Goal: Task Accomplishment & Management: Manage account settings

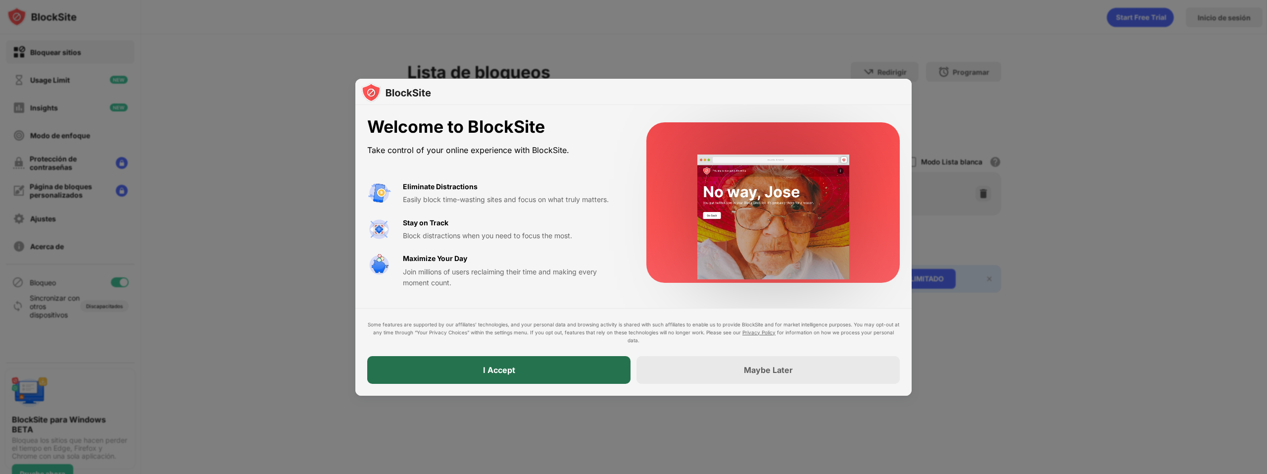
click at [591, 369] on div "I Accept" at bounding box center [498, 370] width 263 height 28
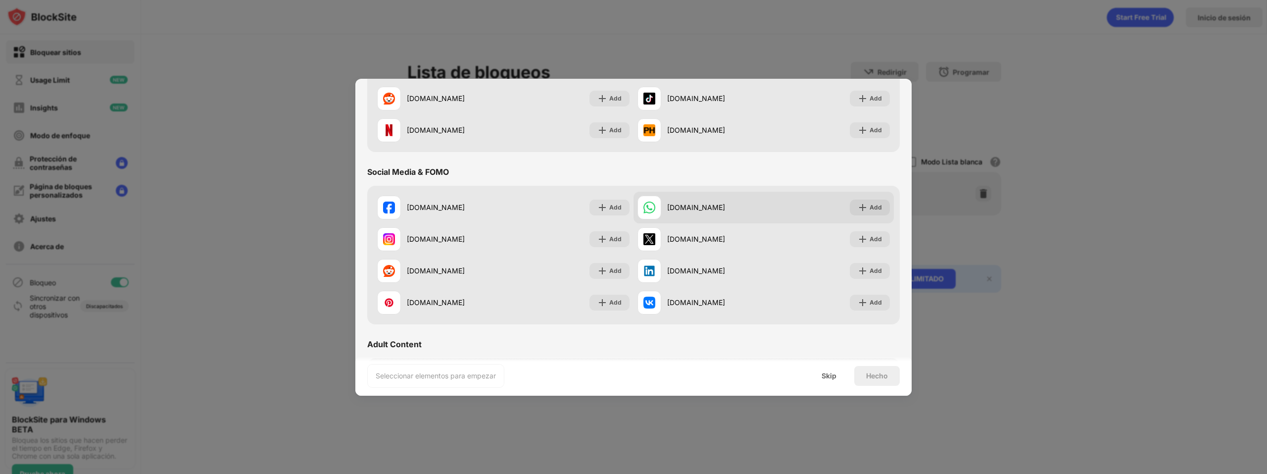
scroll to position [396, 0]
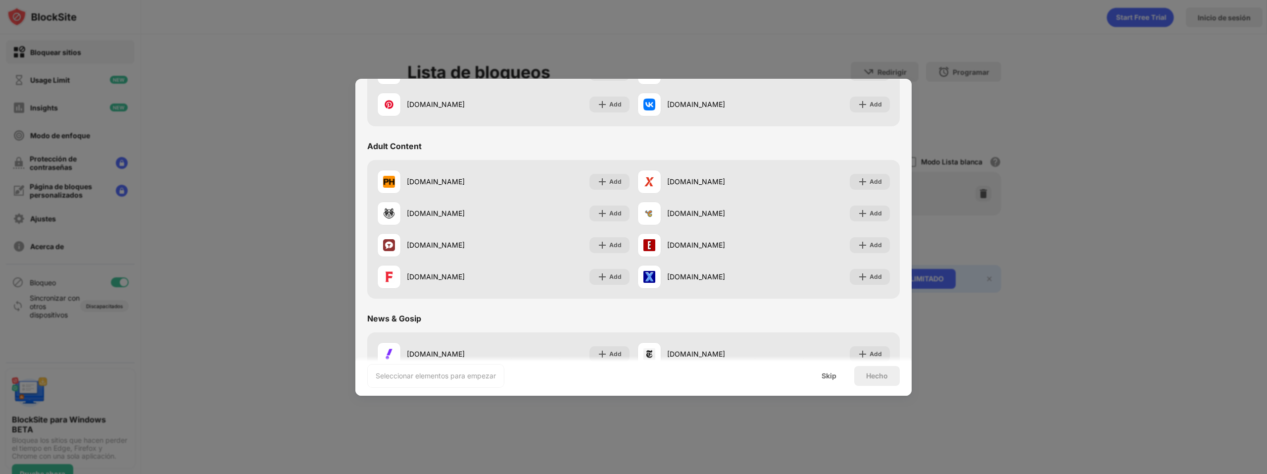
click at [494, 376] on div "Seleccionar elementos para empezar" at bounding box center [436, 376] width 120 height 10
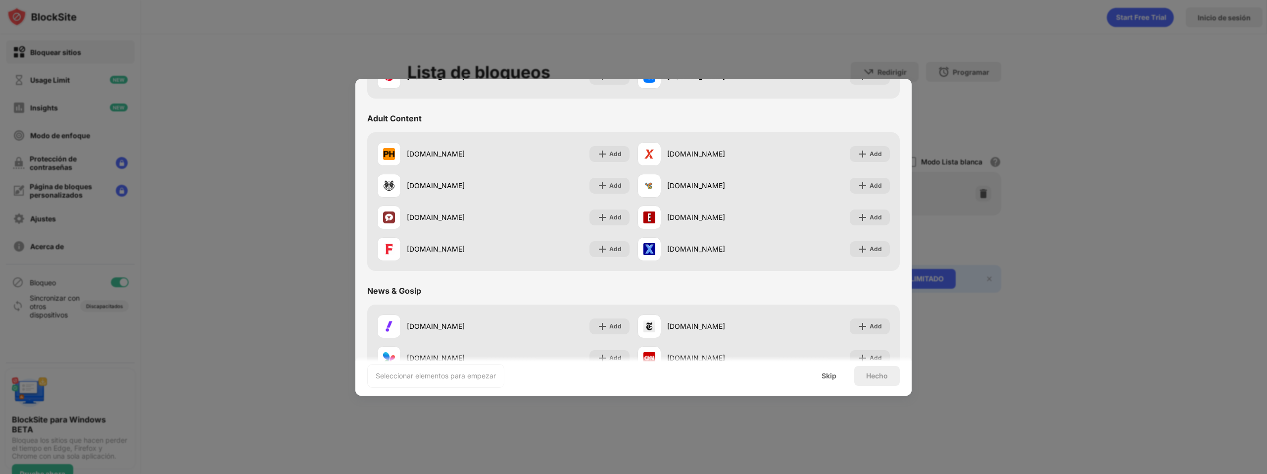
scroll to position [495, 0]
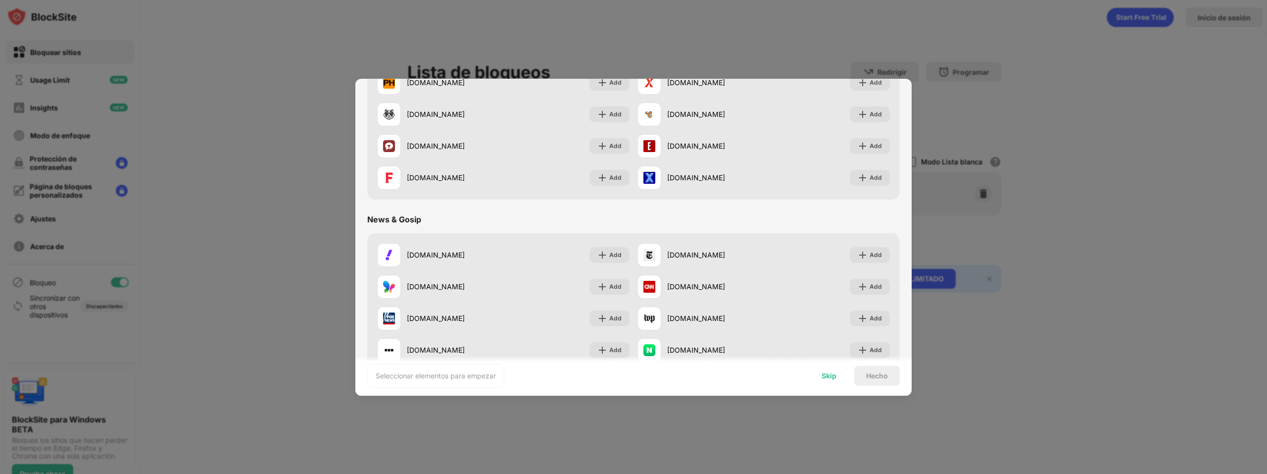
click at [824, 372] on div "Skip" at bounding box center [829, 376] width 15 height 8
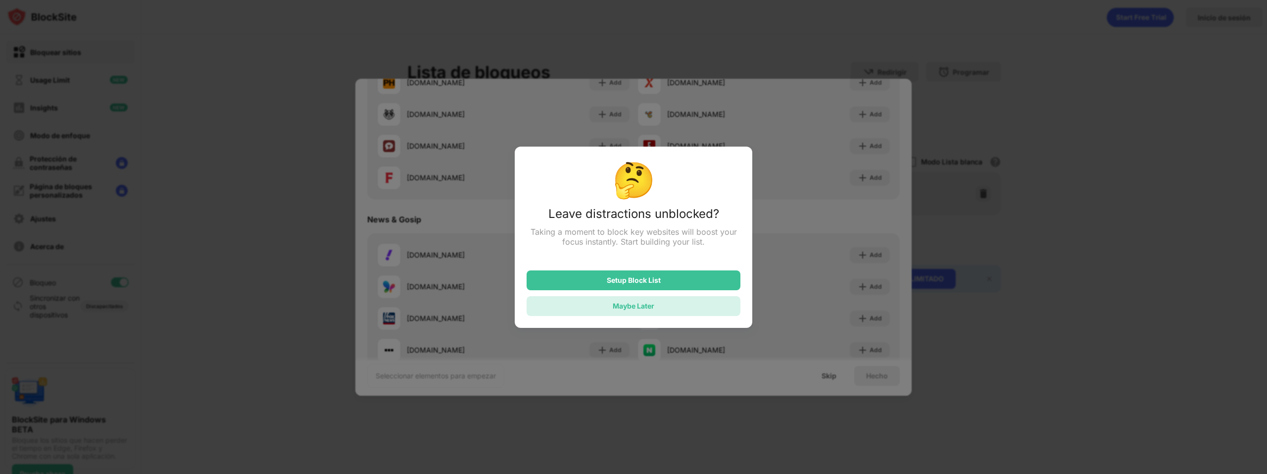
click at [663, 308] on div "Maybe Later" at bounding box center [634, 306] width 214 height 20
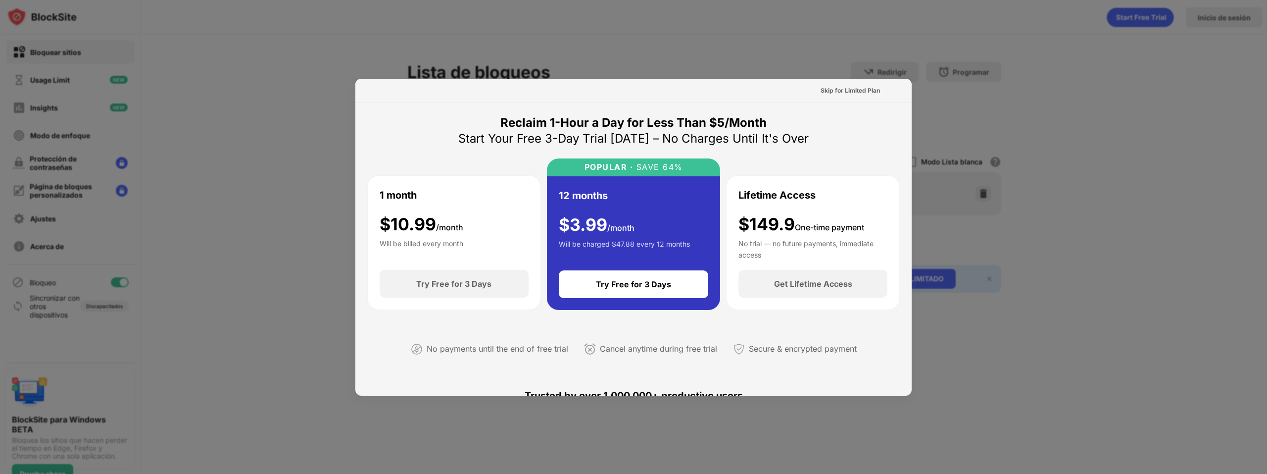
drag, startPoint x: 1071, startPoint y: 117, endPoint x: 1065, endPoint y: 115, distance: 7.1
click at [1072, 117] on div at bounding box center [633, 237] width 1267 height 474
click at [853, 90] on div "Skip for Limited Plan" at bounding box center [850, 91] width 59 height 10
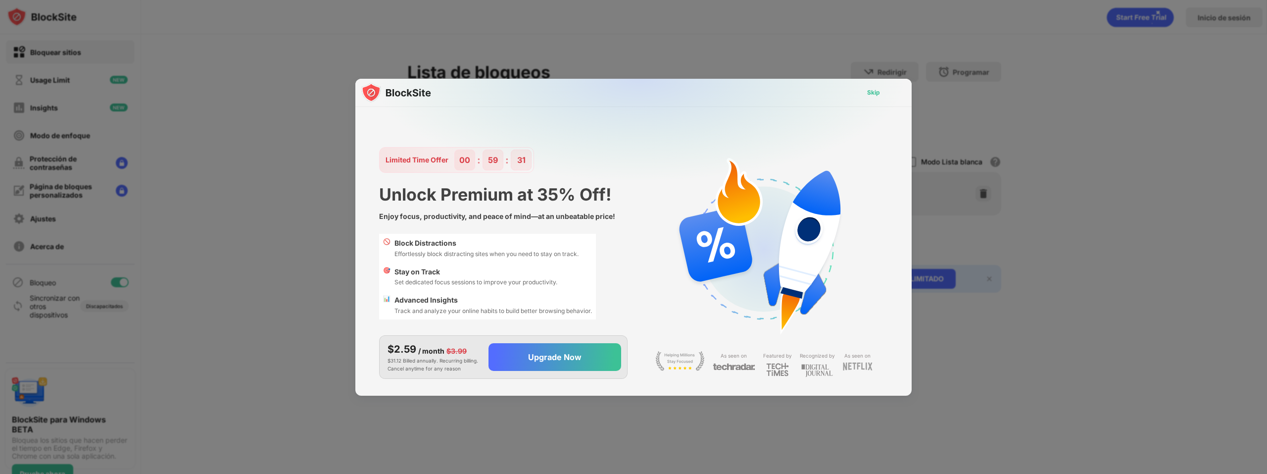
click at [873, 92] on div "Skip" at bounding box center [873, 93] width 13 height 10
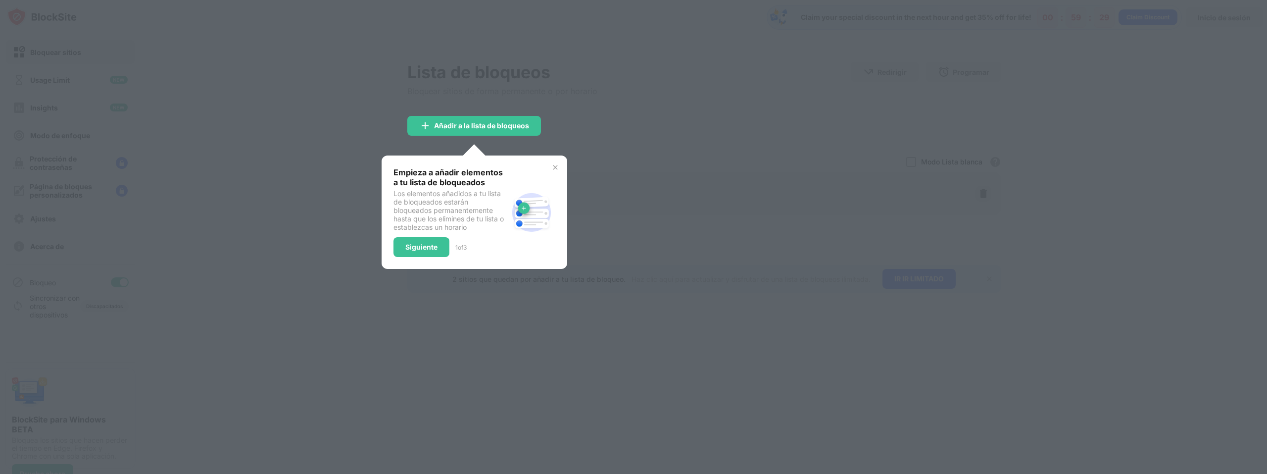
click at [624, 139] on div at bounding box center [633, 237] width 1267 height 474
click at [427, 242] on div "Siguiente" at bounding box center [421, 247] width 56 height 20
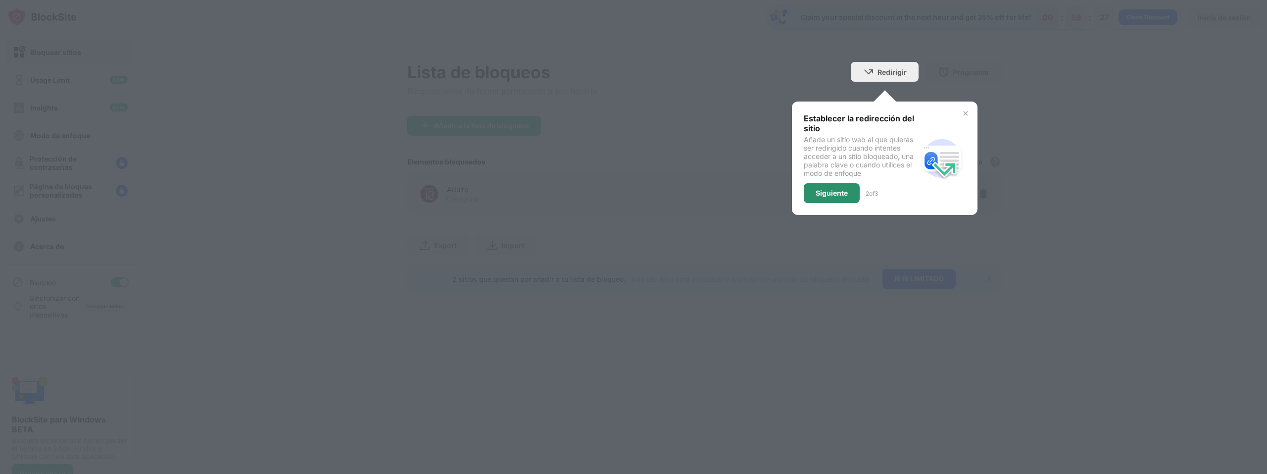
click at [834, 193] on div "Siguiente" at bounding box center [832, 193] width 32 height 8
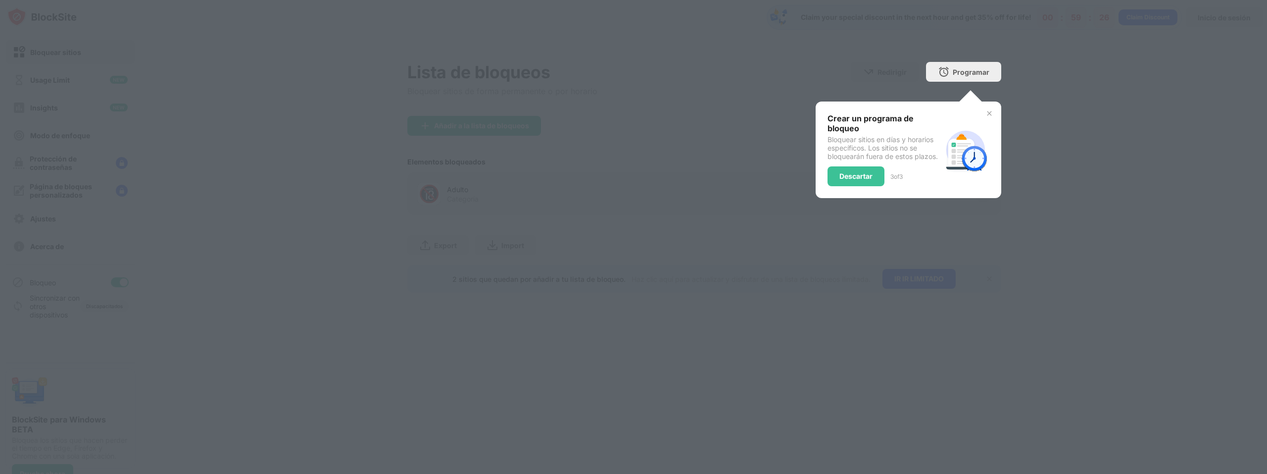
click at [850, 178] on div "Descartar" at bounding box center [855, 176] width 33 height 8
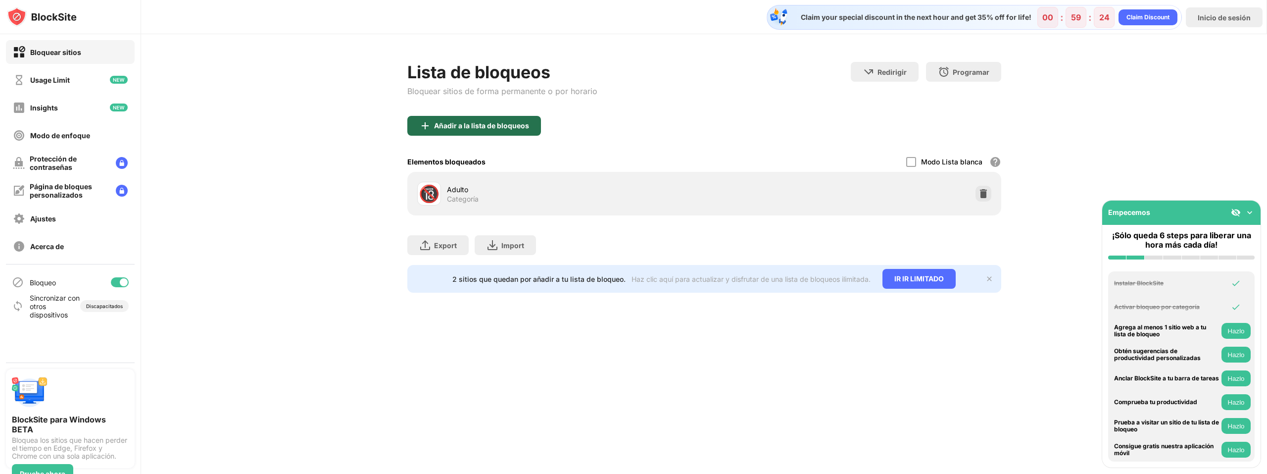
click at [469, 131] on div "Añadir a la lista de bloqueos" at bounding box center [474, 126] width 134 height 20
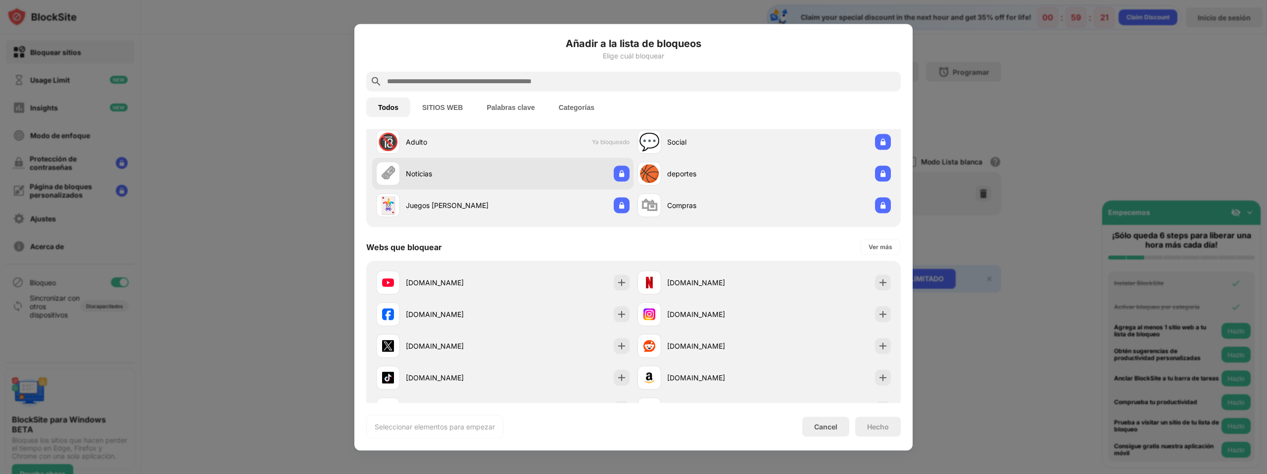
scroll to position [49, 0]
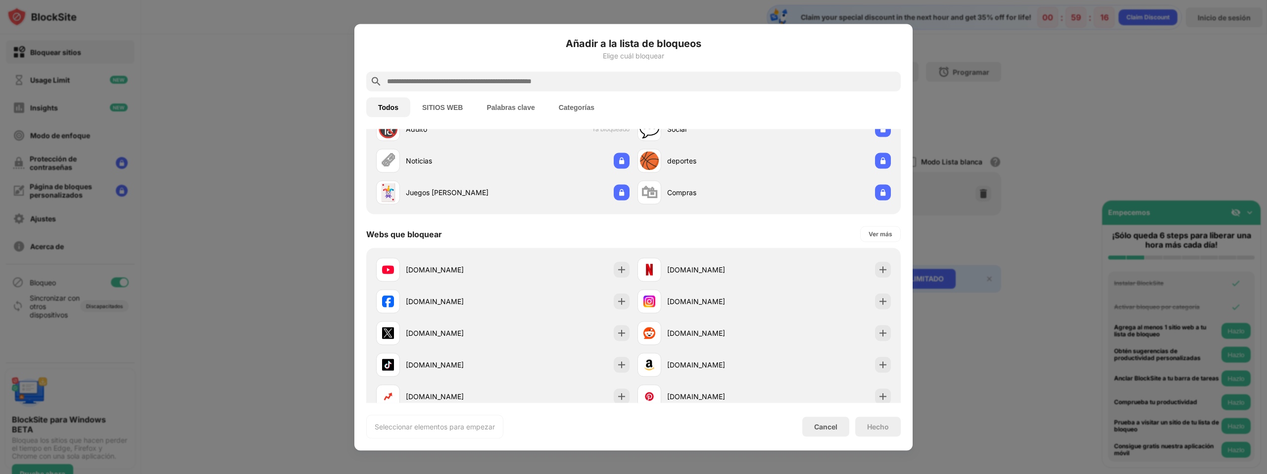
click at [505, 92] on div "Todos SITIOS WEB Palabras clave Categorías" at bounding box center [633, 107] width 534 height 32
click at [503, 87] on input "text" at bounding box center [641, 81] width 511 height 12
paste input "**********"
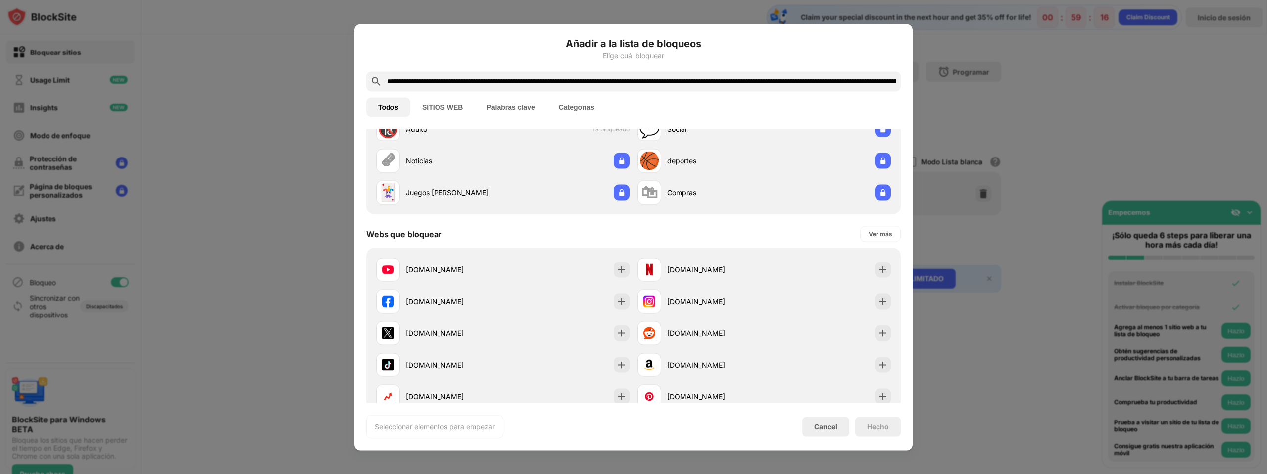
scroll to position [0, 0]
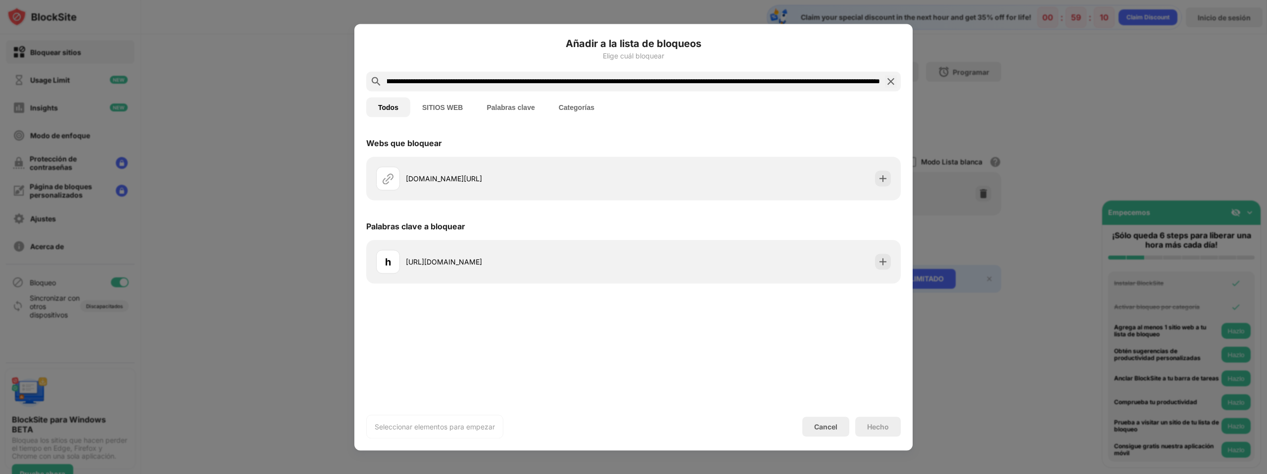
type input "**********"
click at [886, 422] on div "Hecho" at bounding box center [878, 426] width 46 height 20
click at [887, 425] on div "Hecho" at bounding box center [878, 426] width 22 height 8
drag, startPoint x: 555, startPoint y: 193, endPoint x: 766, endPoint y: 205, distance: 211.2
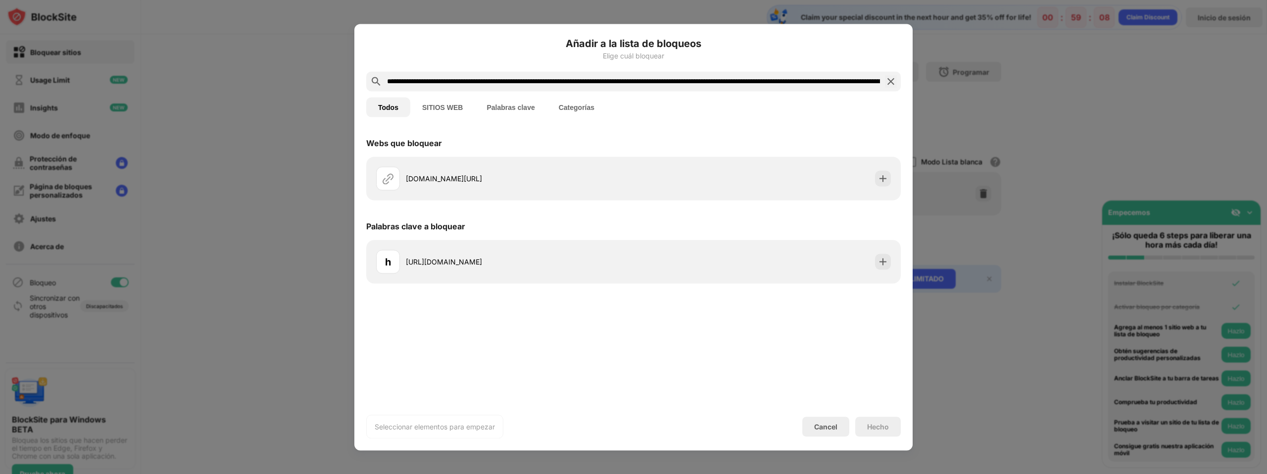
click at [766, 200] on div "[DOMAIN_NAME][URL]" at bounding box center [633, 178] width 534 height 44
click at [475, 234] on div "Palabras clave a bloquear" at bounding box center [633, 226] width 534 height 28
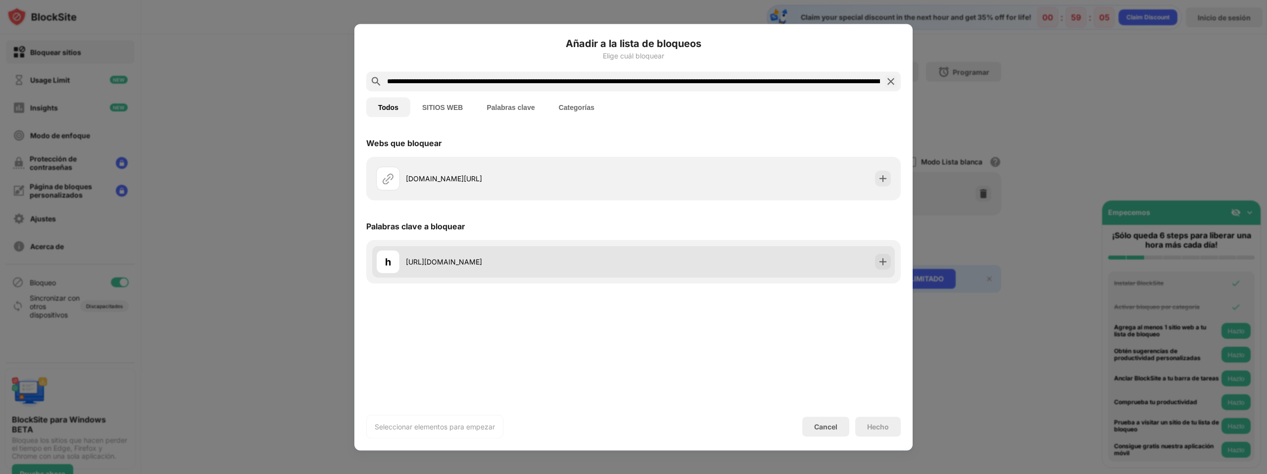
click at [478, 254] on div "h [URL][DOMAIN_NAME]" at bounding box center [633, 261] width 523 height 32
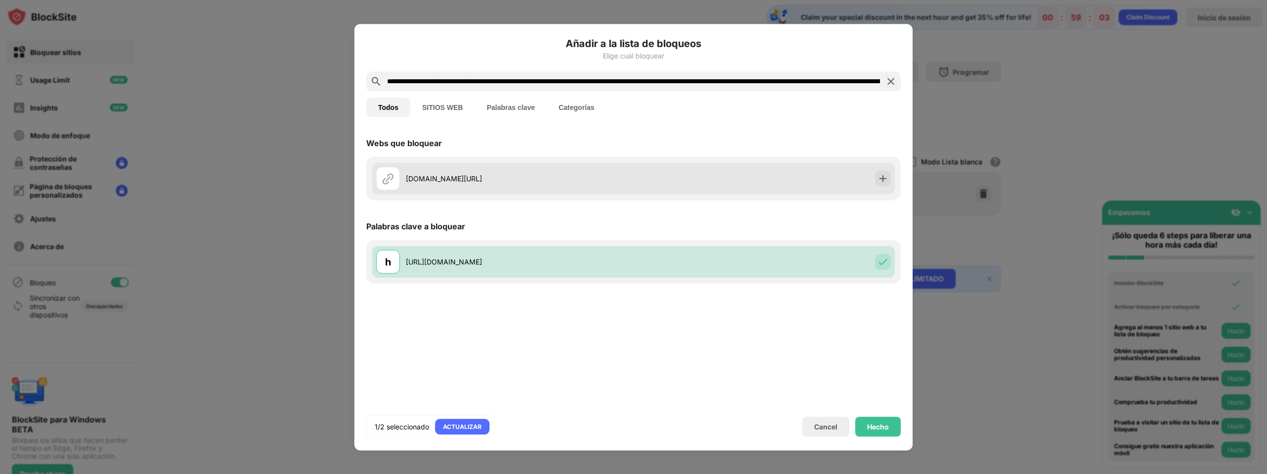
click at [623, 166] on div "[DOMAIN_NAME][URL]" at bounding box center [633, 178] width 523 height 32
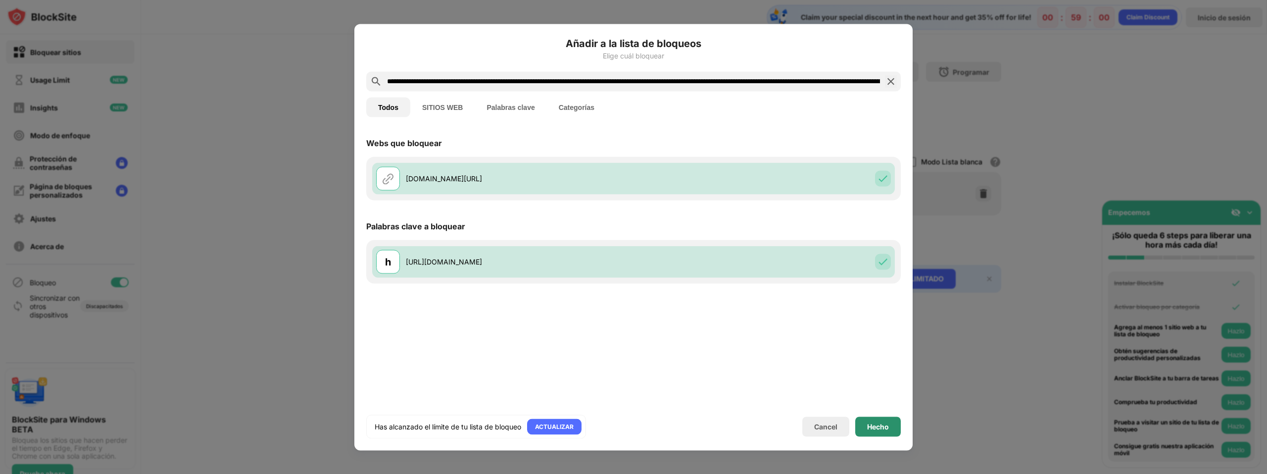
click at [886, 422] on div "Hecho" at bounding box center [878, 426] width 22 height 8
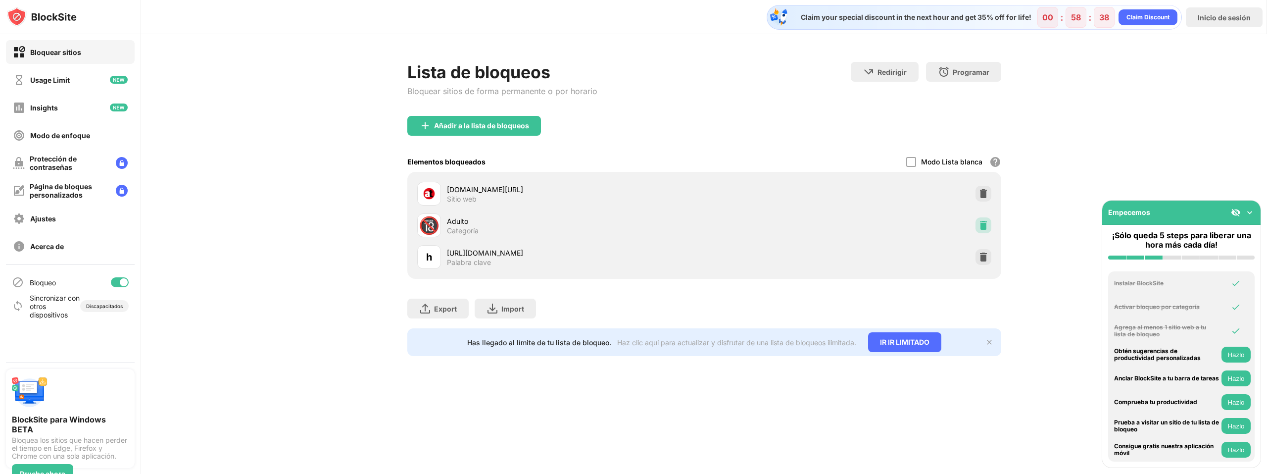
click at [988, 224] on img at bounding box center [983, 225] width 10 height 10
